Goal: Information Seeking & Learning: Learn about a topic

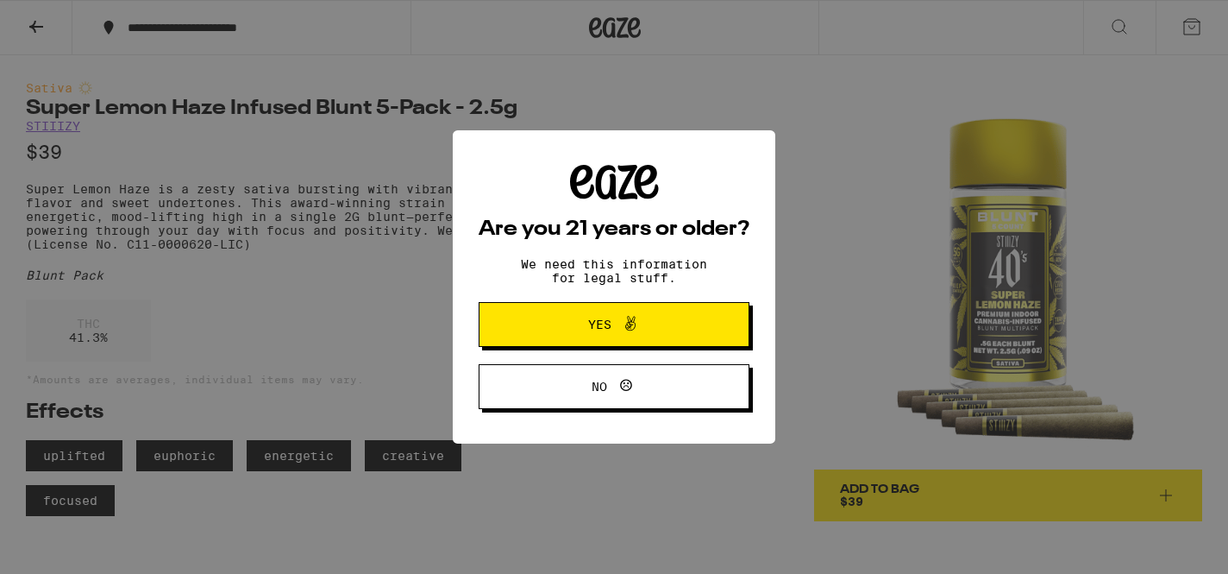
click at [585, 318] on span "Yes" at bounding box center [614, 324] width 131 height 22
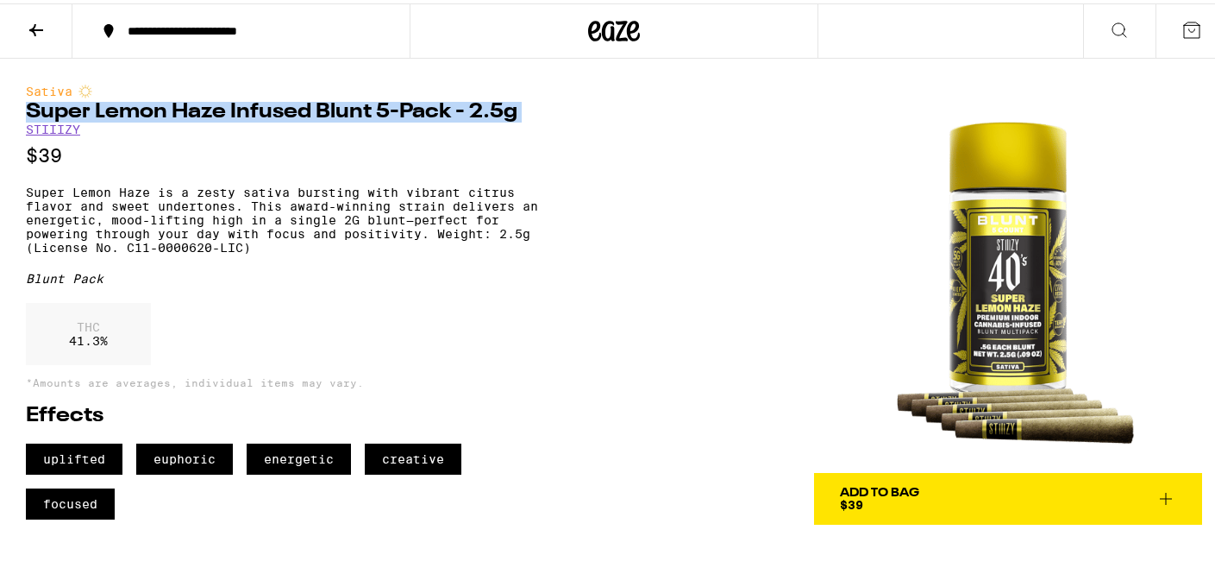
drag, startPoint x: 26, startPoint y: 114, endPoint x: 27, endPoint y: 125, distance: 11.2
click at [27, 125] on div "Sativa Super Lemon Haze Infused Blunt 5-Pack - 2.5g STIIIZY $39" at bounding box center [291, 122] width 530 height 82
copy h1 "Super Lemon Haze Infused Blunt 5-Pack - 2.5g"
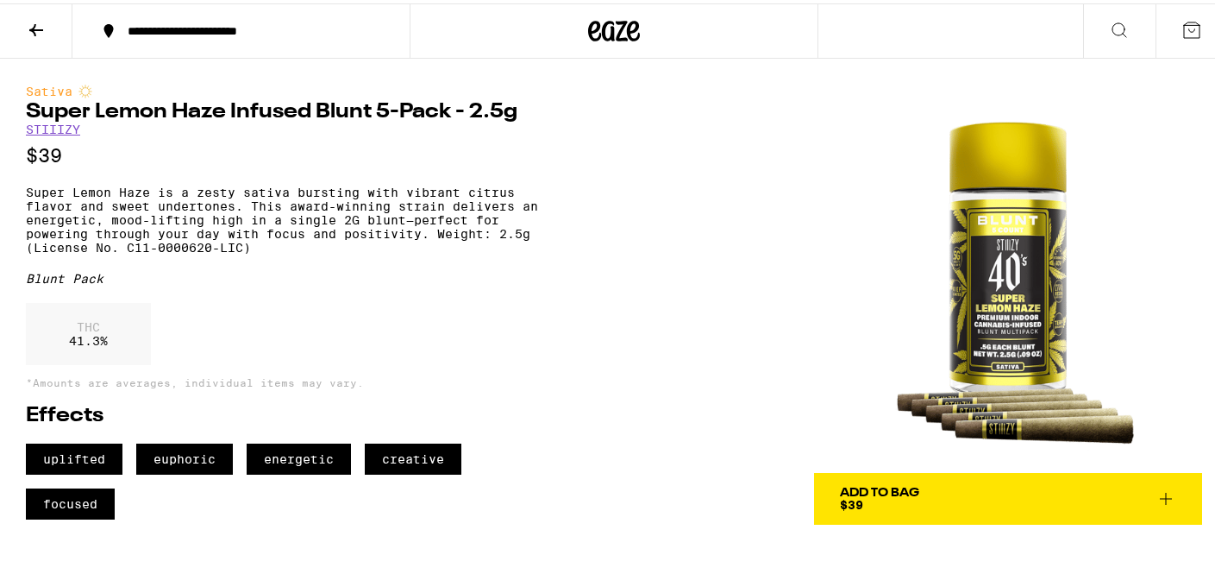
click at [257, 329] on div "THC 41.3 %" at bounding box center [291, 334] width 530 height 71
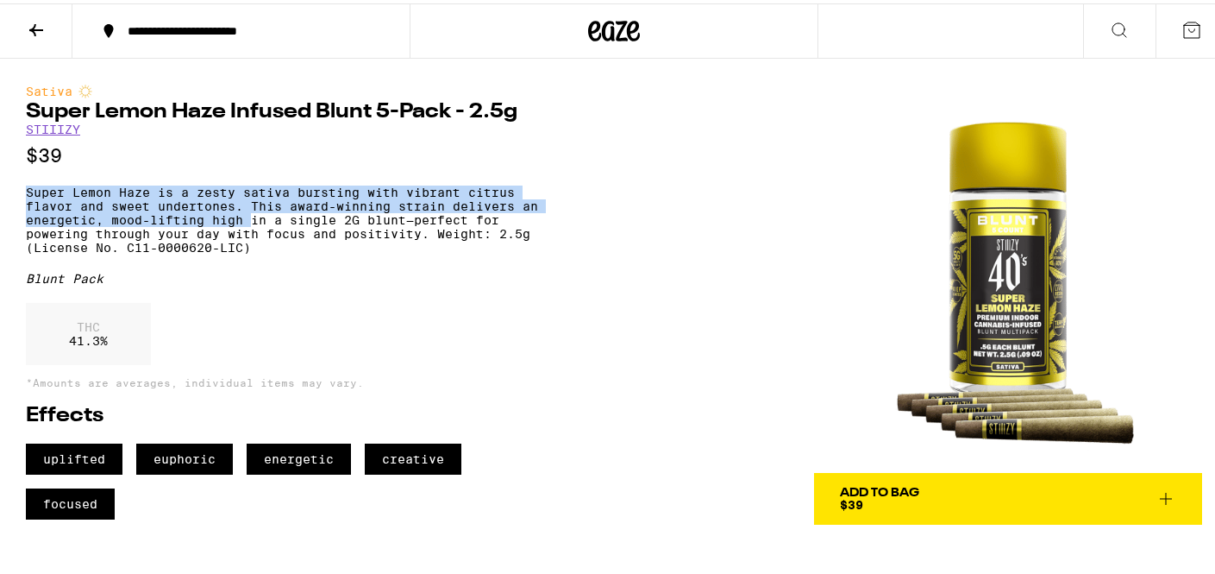
drag, startPoint x: 28, startPoint y: 185, endPoint x: 250, endPoint y: 227, distance: 226.4
click at [250, 227] on div "Sativa Super Lemon Haze Infused Blunt 5-Pack - 2.5g STIIIZY $39 Super Lemon Haz…" at bounding box center [291, 298] width 530 height 435
copy p "Super Lemon Haze is a zesty sativa bursting with vibrant citrus flavor and swee…"
